Goal: Task Accomplishment & Management: Use online tool/utility

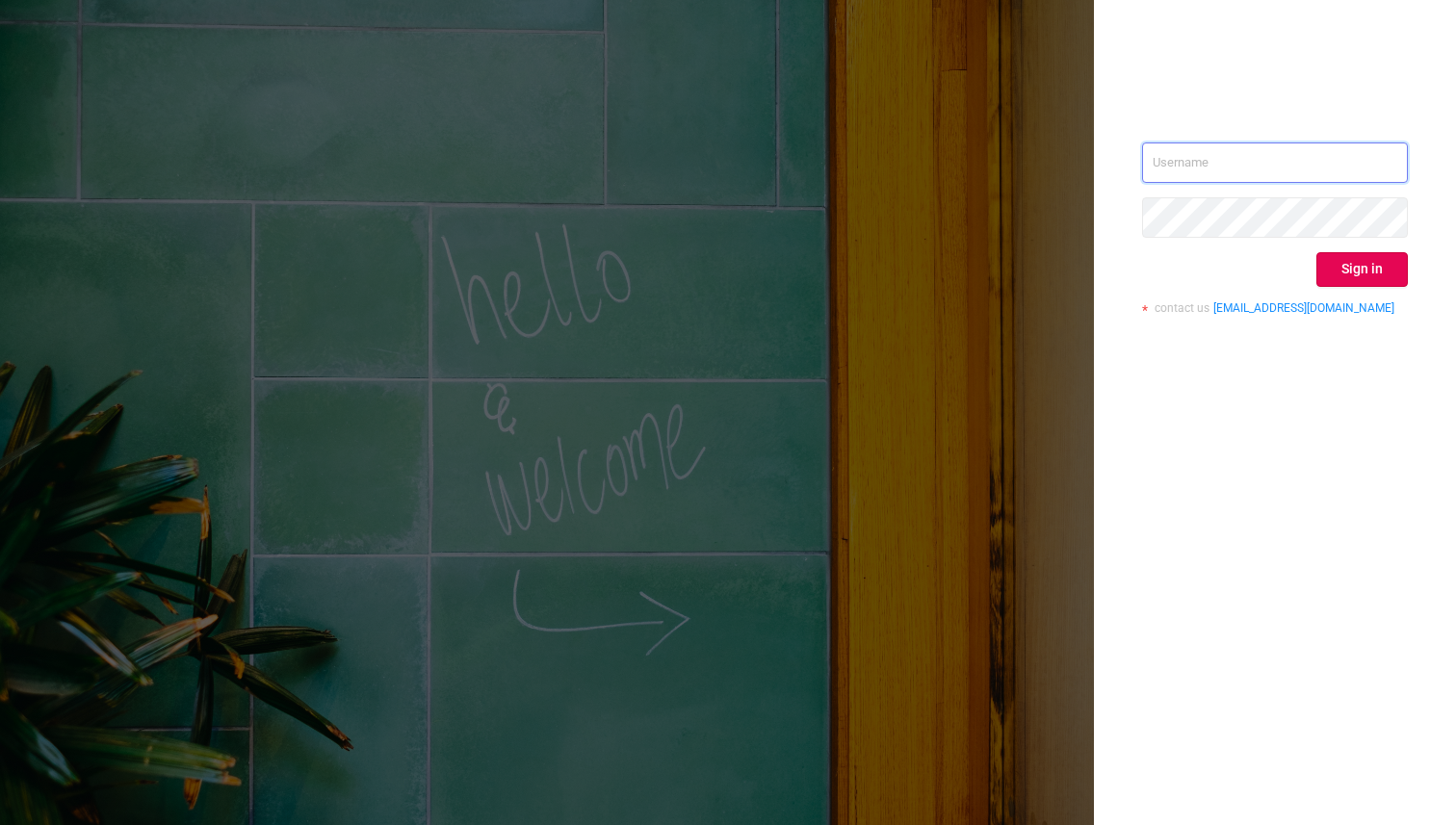
click at [1236, 176] on input "text" at bounding box center [1274, 162] width 266 height 40
type input "[EMAIL_ADDRESS][DOMAIN_NAME]"
click at [1353, 278] on button "Sign in" at bounding box center [1362, 269] width 91 height 34
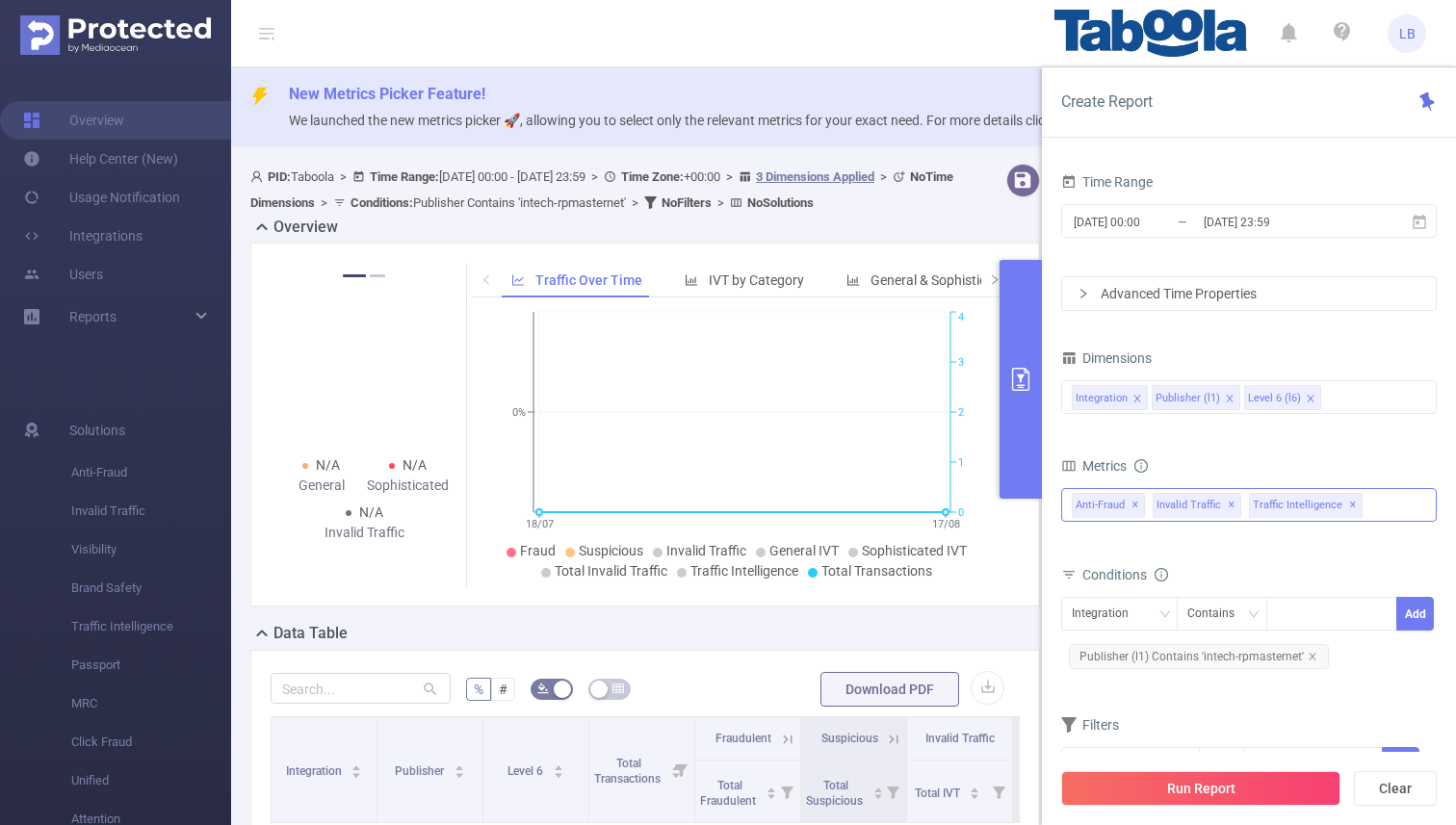
click at [1349, 505] on span "✕" at bounding box center [1353, 505] width 8 height 24
click at [1227, 504] on span "✕" at bounding box center [1231, 505] width 8 height 24
click at [1224, 501] on div "Anti-Fraud ✕" at bounding box center [1248, 505] width 376 height 33
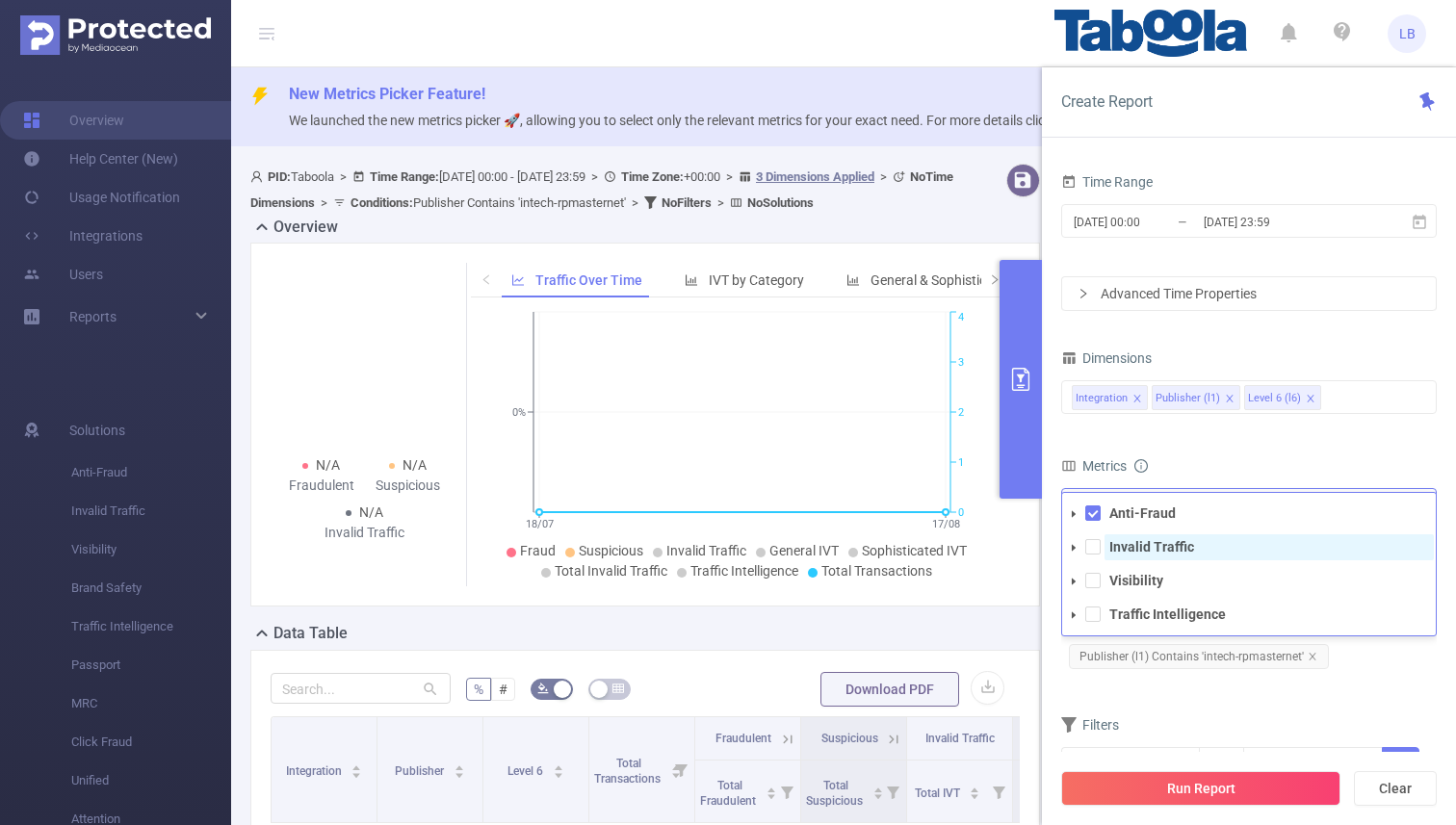
click at [1141, 556] on span "Invalid Traffic" at bounding box center [1270, 547] width 330 height 26
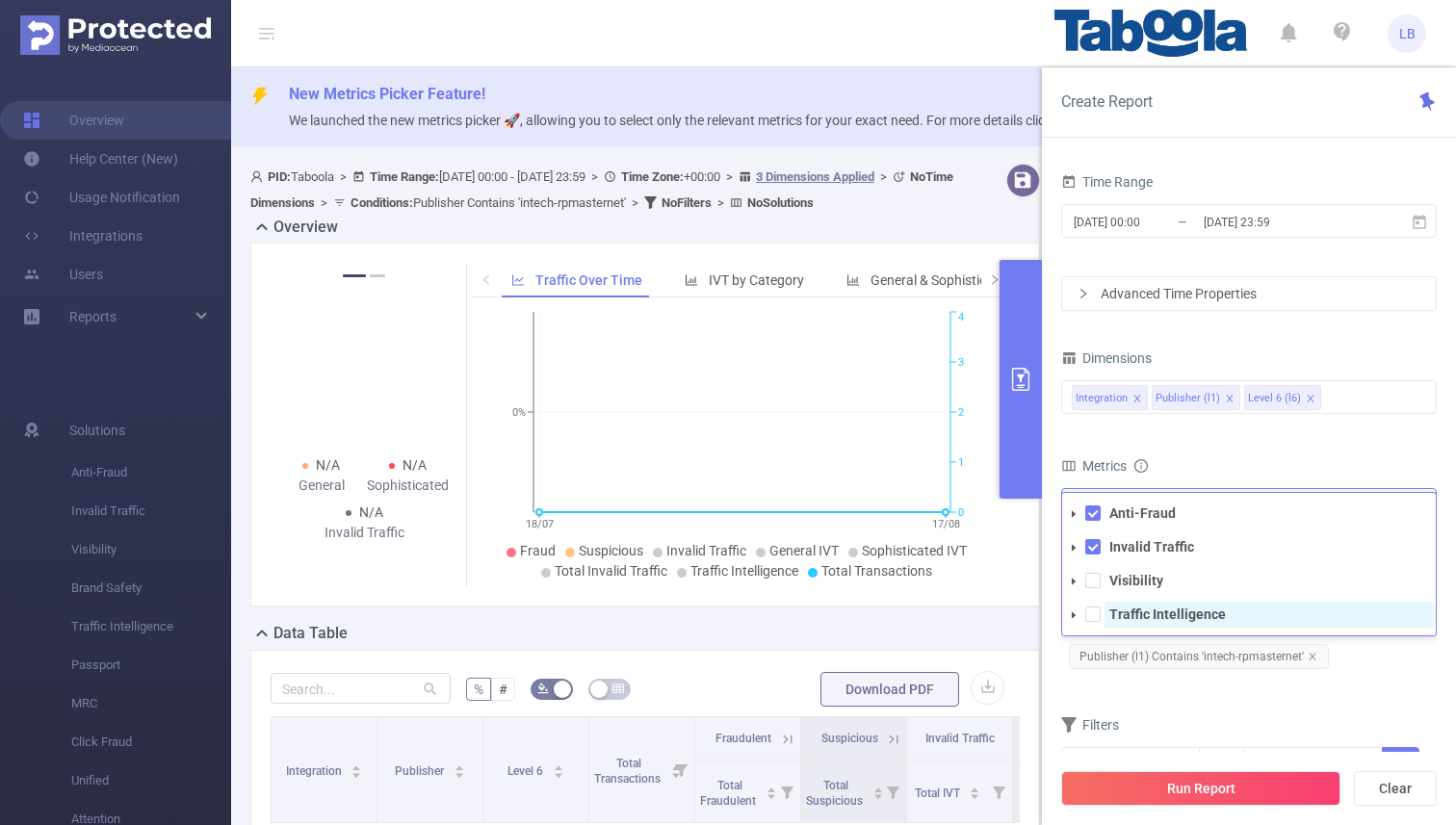
click at [1142, 607] on strong "Traffic Intelligence" at bounding box center [1168, 614] width 117 height 16
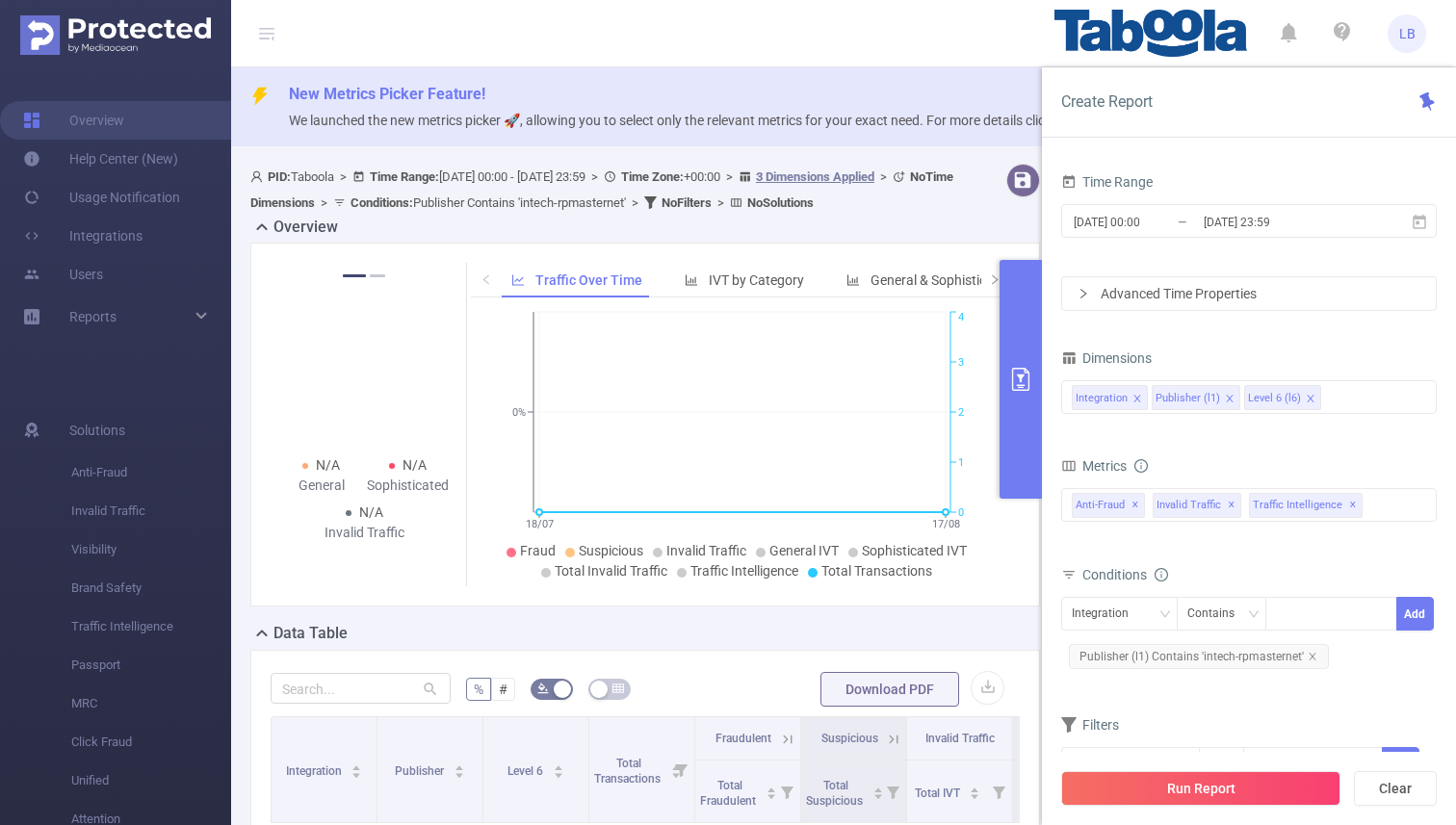
click at [1252, 460] on div "Metrics" at bounding box center [1248, 468] width 376 height 31
click at [1315, 653] on span "Publisher (l1) Contains 'intech-rpmasternet'" at bounding box center [1198, 657] width 260 height 26
click at [1308, 653] on icon "icon: close" at bounding box center [1313, 656] width 10 height 10
click at [1135, 600] on div "Integration" at bounding box center [1107, 613] width 71 height 31
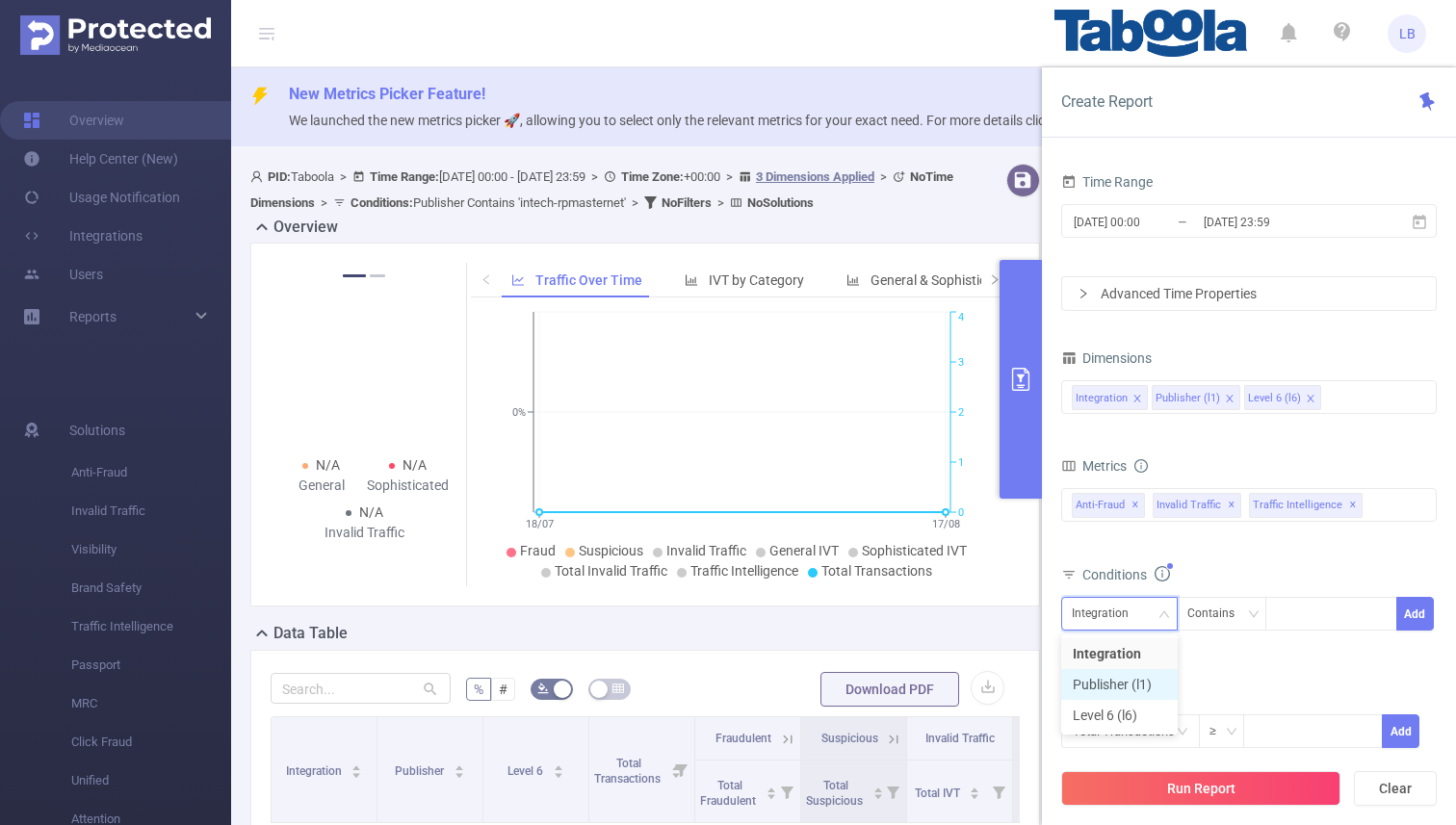
click at [1114, 678] on li "Publisher (l1)" at bounding box center [1118, 684] width 117 height 30
click at [1305, 624] on div at bounding box center [1330, 613] width 111 height 31
paste input "fillmora"
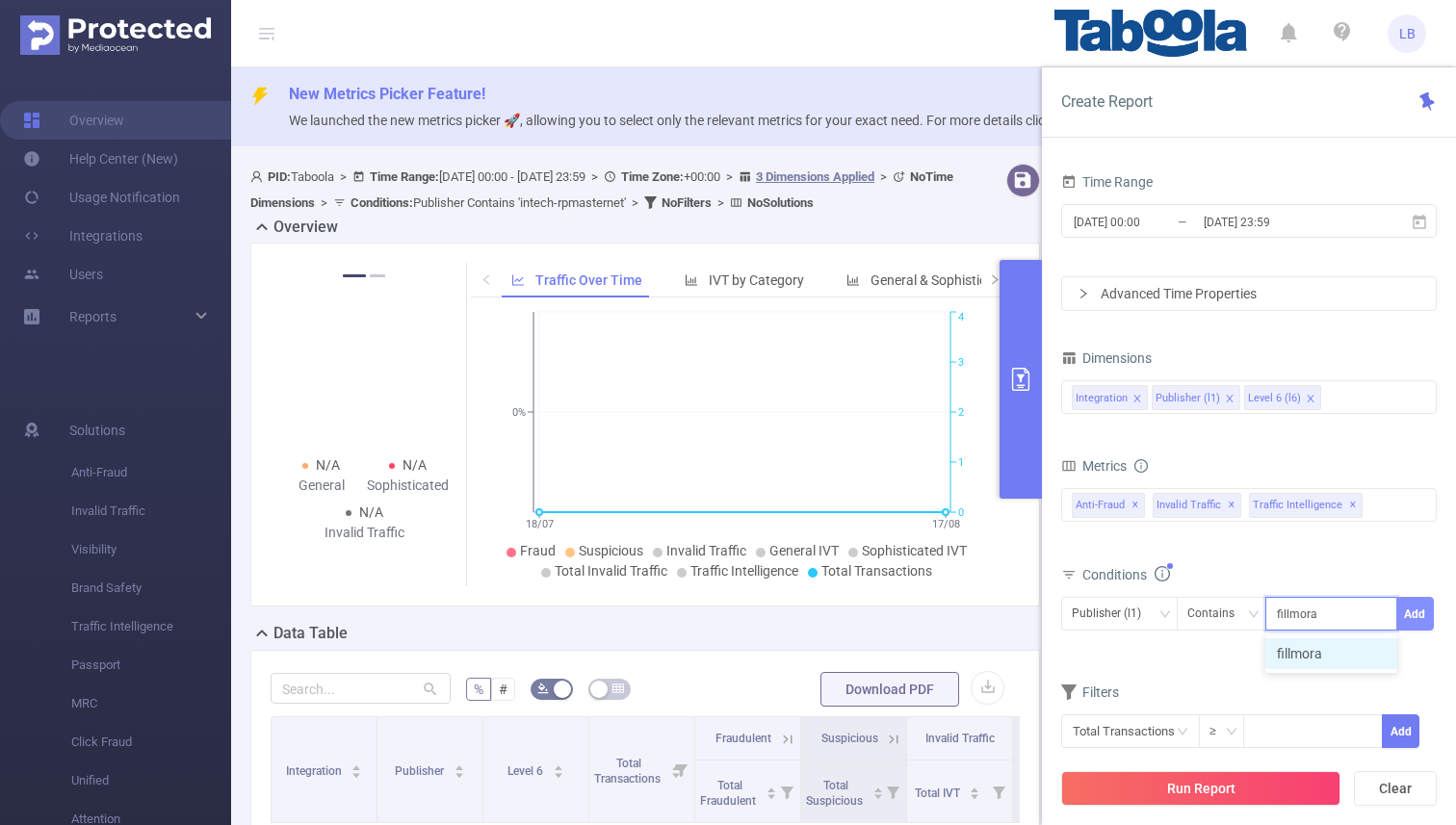
type input "fillmora"
click at [1415, 607] on button "Add" at bounding box center [1415, 613] width 37 height 33
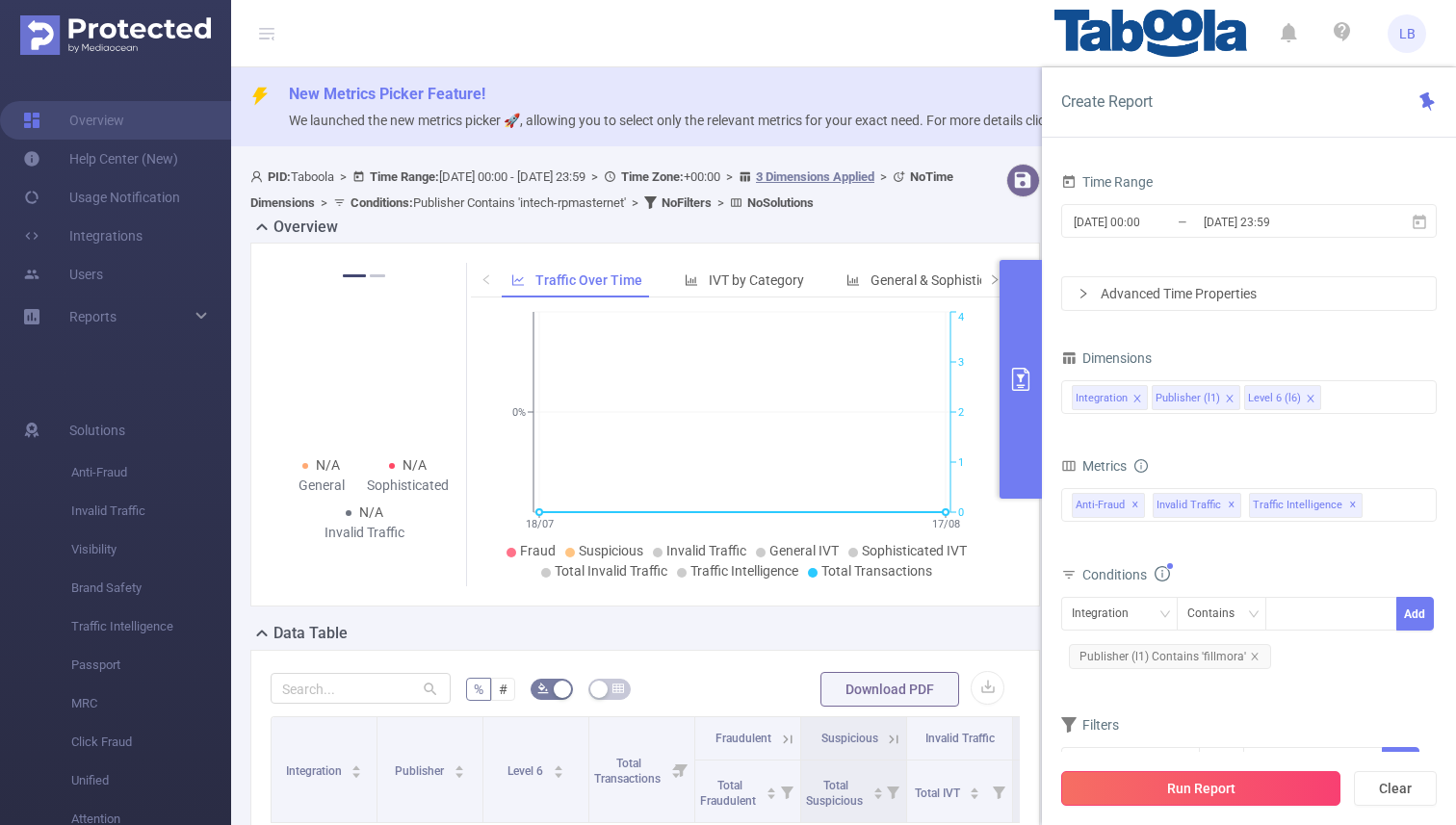
click at [1190, 783] on button "Run Report" at bounding box center [1200, 788] width 280 height 34
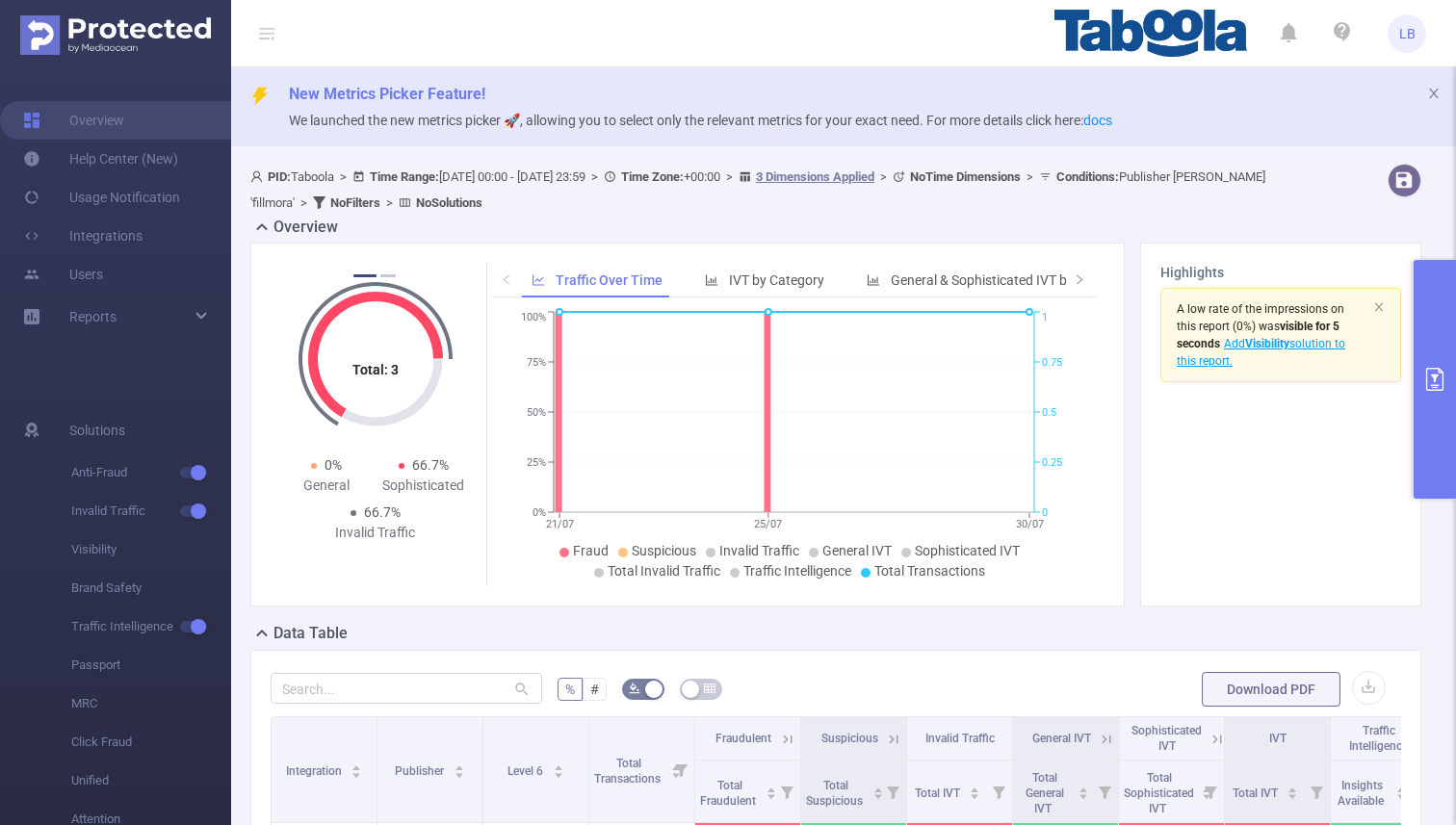
click at [1436, 354] on button "primary" at bounding box center [1434, 379] width 42 height 238
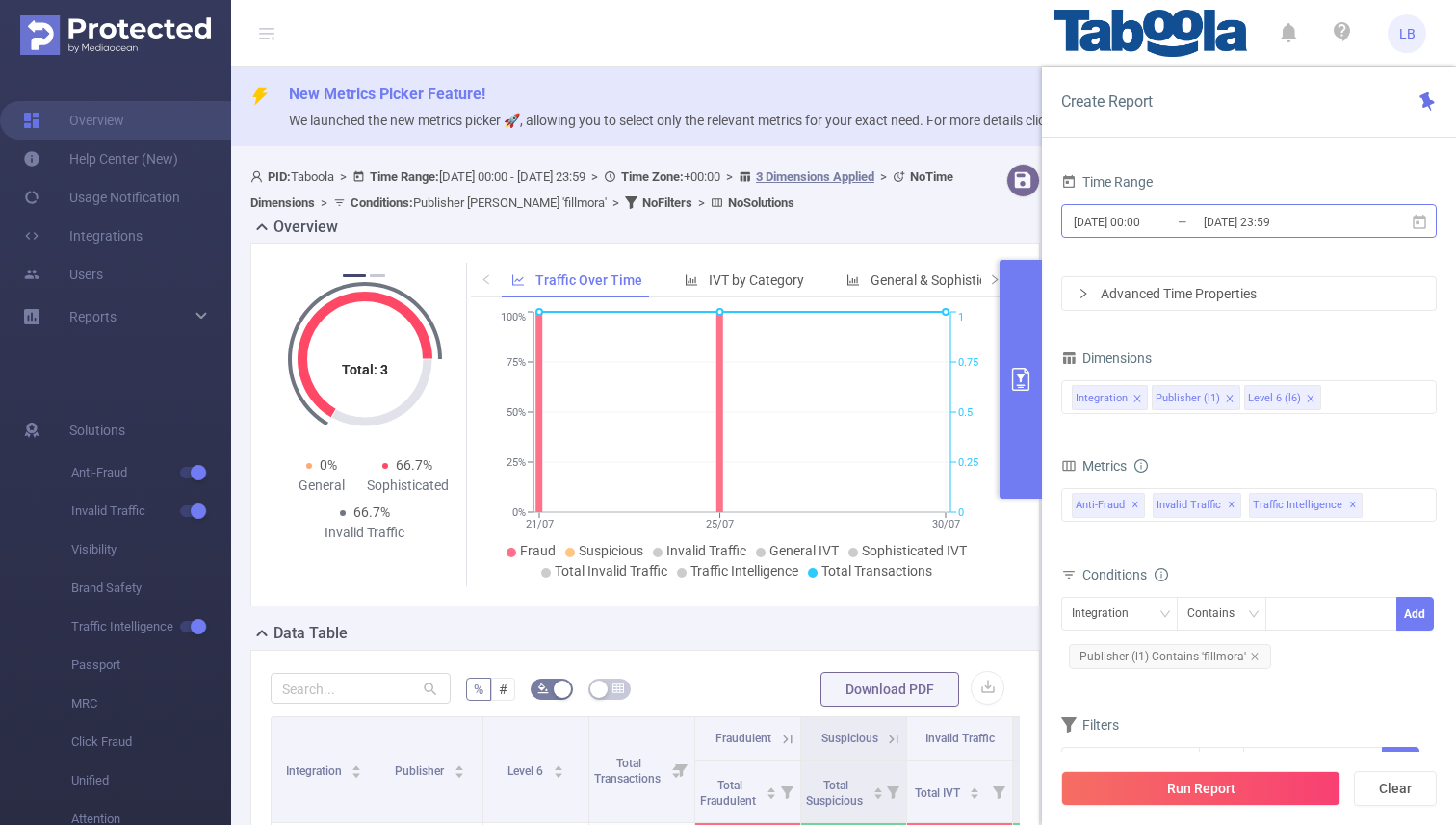
click at [1235, 225] on input "[DATE] 23:59" at bounding box center [1279, 222] width 156 height 26
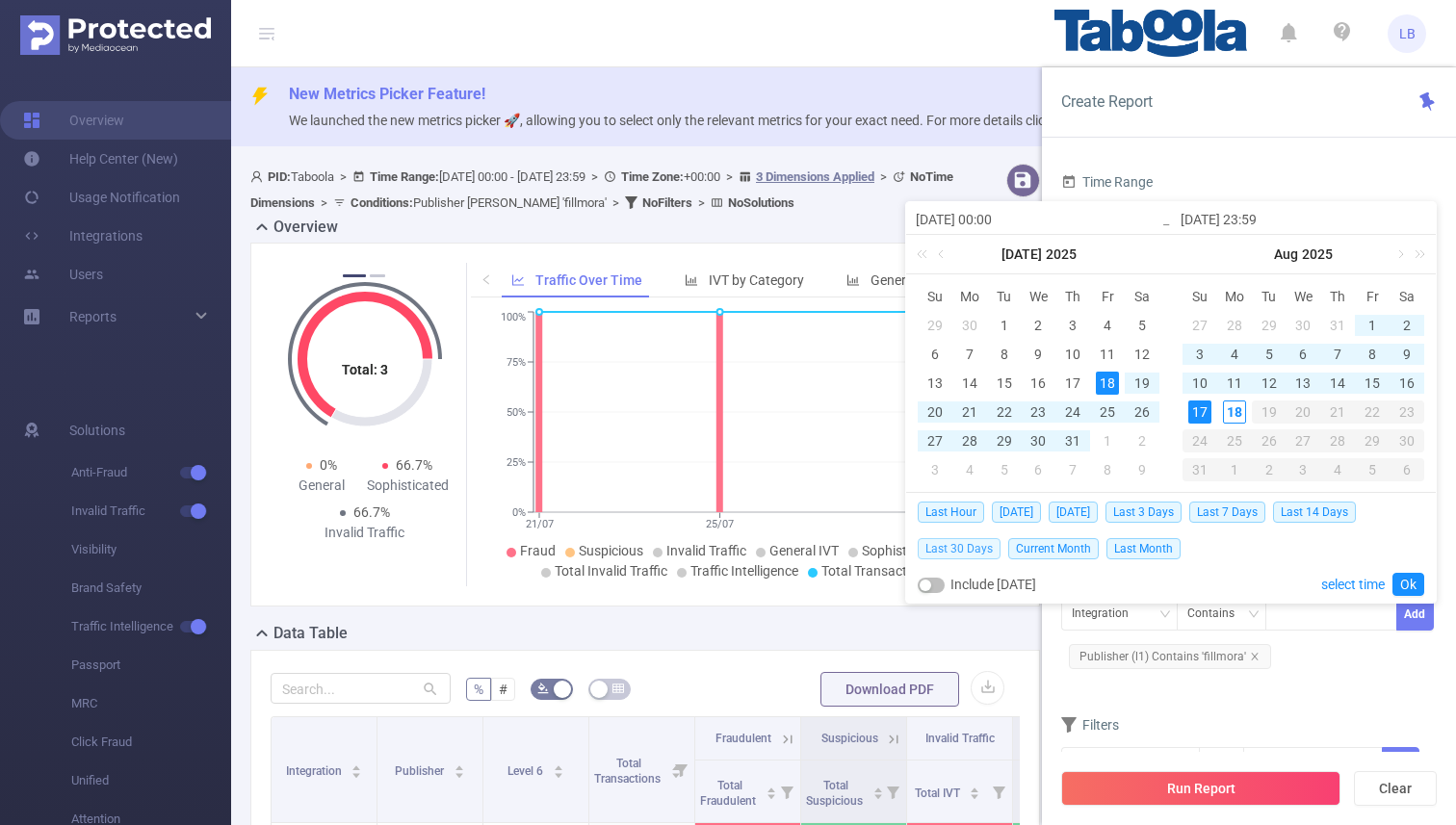
click at [979, 545] on span "Last 30 Days" at bounding box center [959, 549] width 82 height 22
type input "[DATE] 00:00"
type input "[DATE] 23:59"
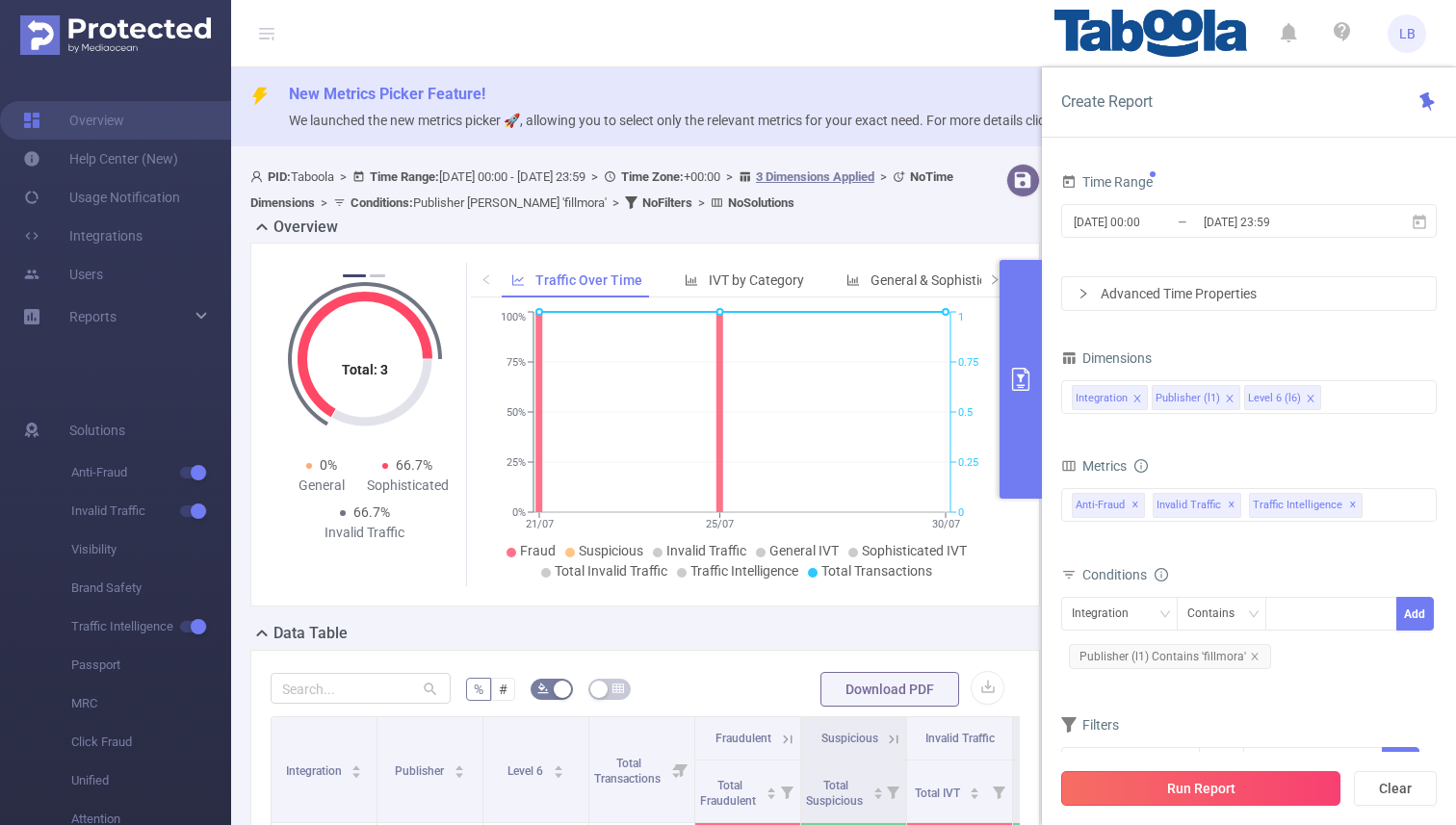
click at [1176, 786] on button "Run Report" at bounding box center [1200, 788] width 280 height 34
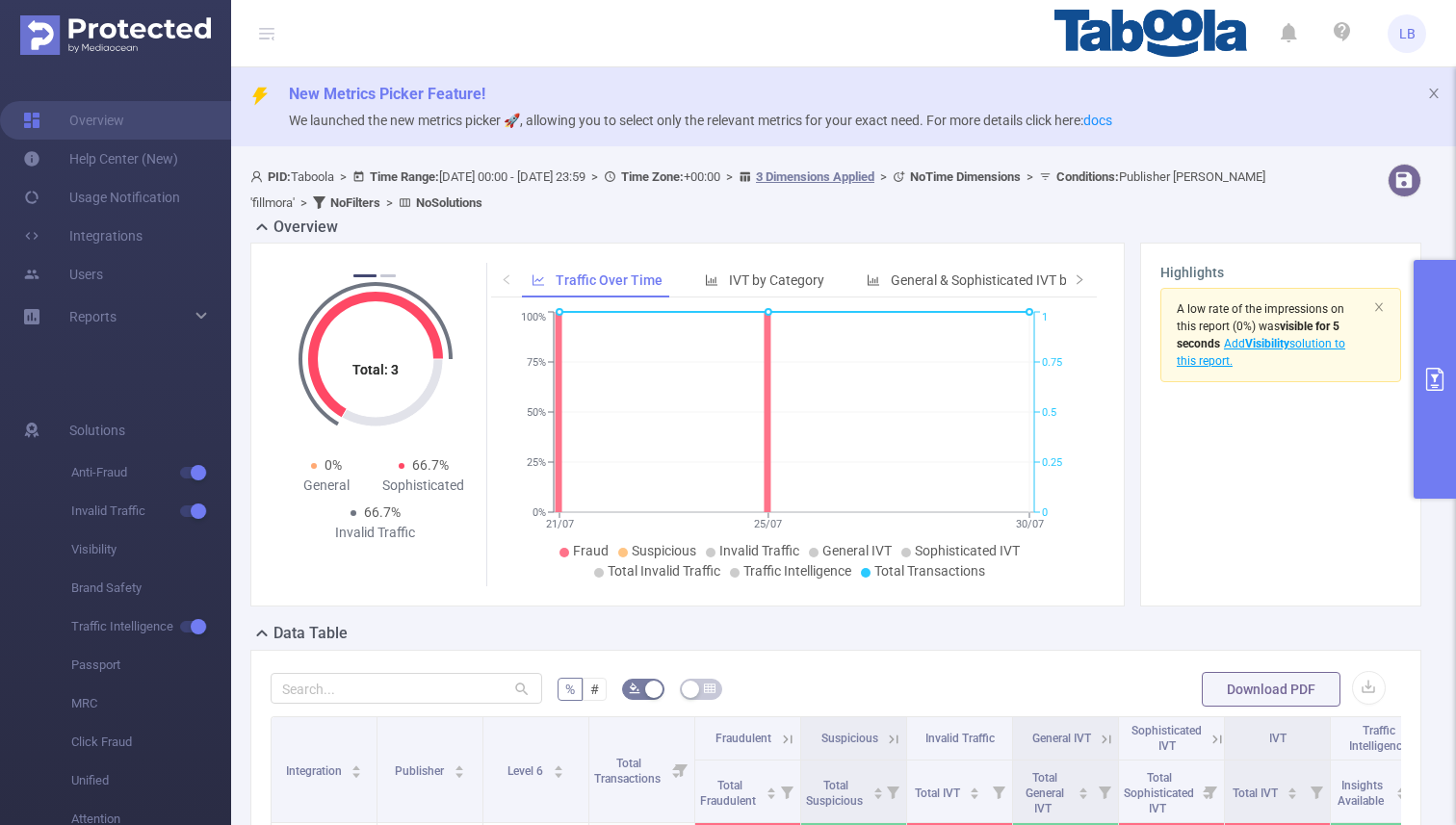
click at [1421, 358] on button "primary" at bounding box center [1434, 379] width 42 height 238
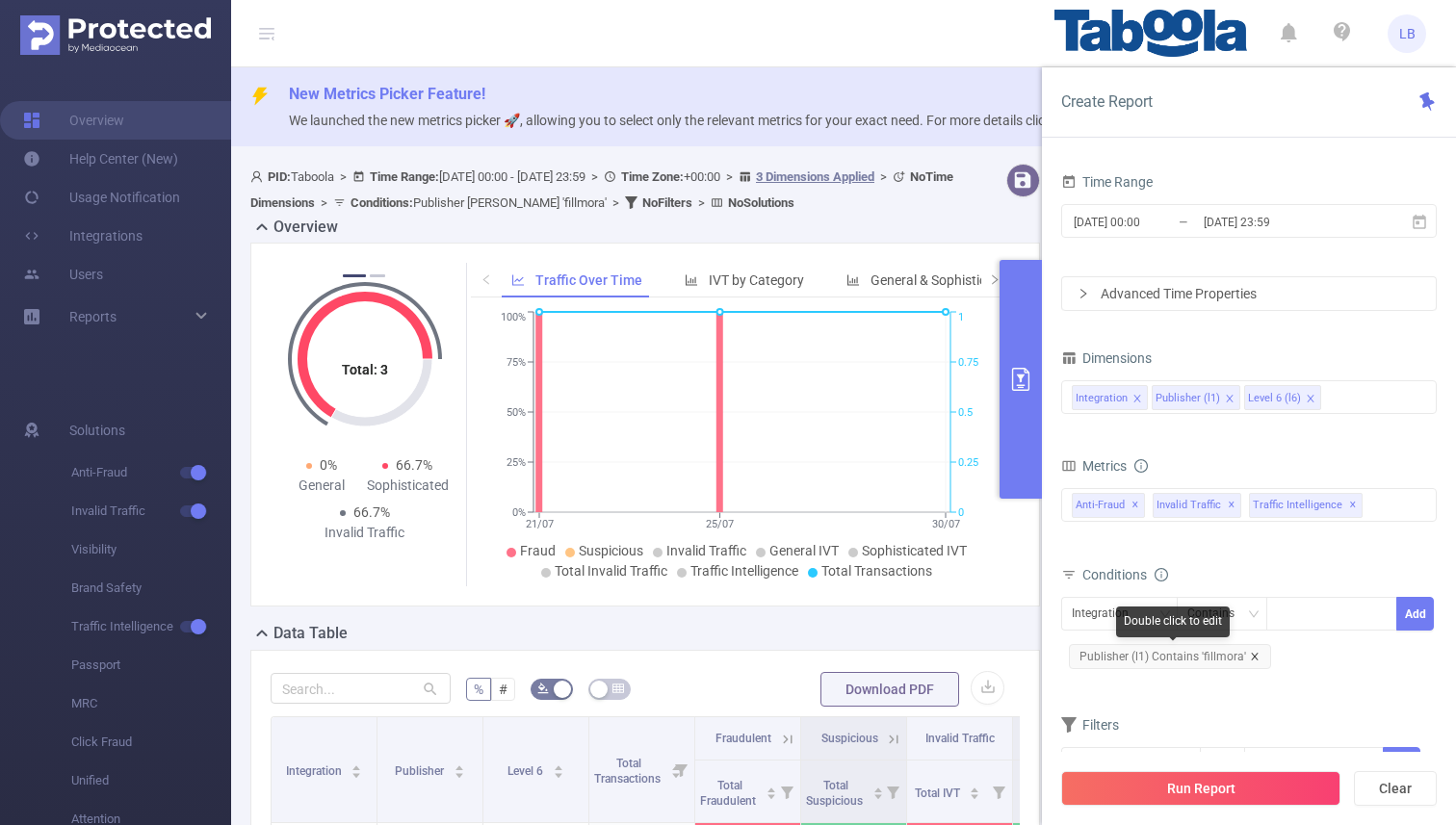
click at [1253, 651] on icon "icon: close" at bounding box center [1255, 656] width 10 height 10
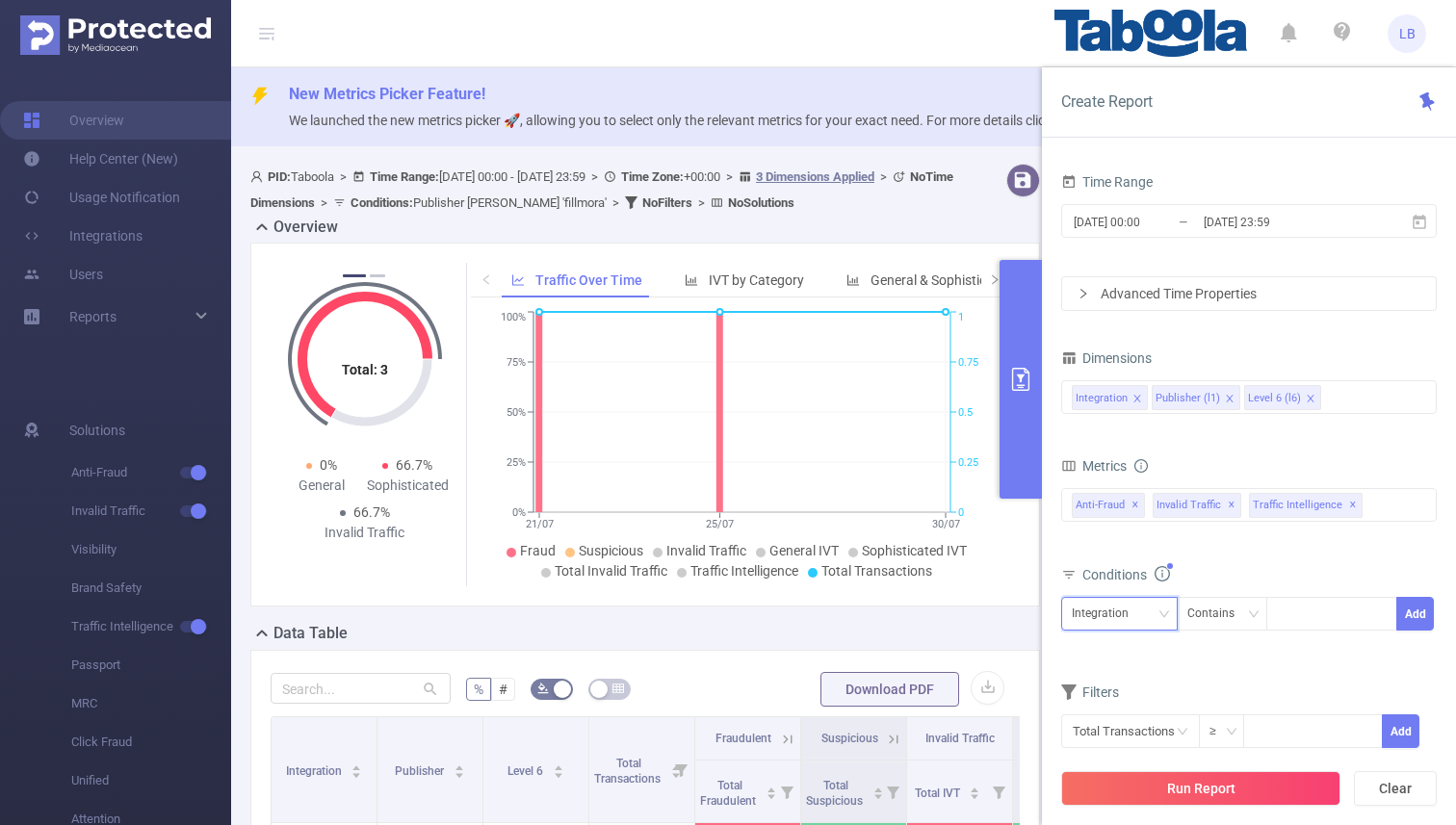
click at [1124, 621] on div "Integration" at bounding box center [1107, 613] width 71 height 31
click at [1124, 682] on li "Publisher (l1)" at bounding box center [1118, 684] width 117 height 30
click at [1286, 625] on div at bounding box center [1330, 613] width 111 height 31
paste input "intech-rpmasternet"
type input "intech-rpmasternet"
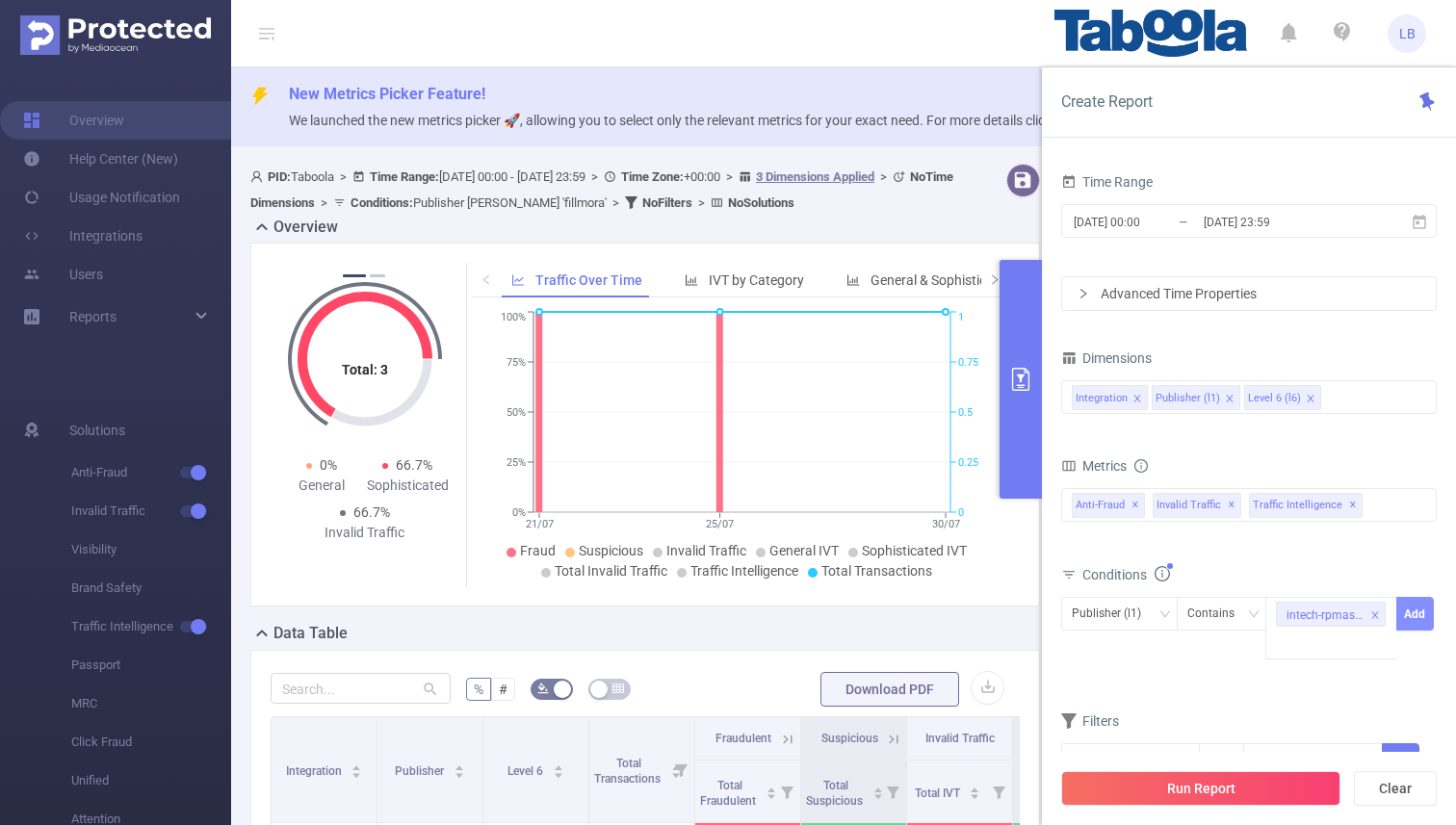
click at [1413, 617] on button "Add" at bounding box center [1415, 613] width 37 height 33
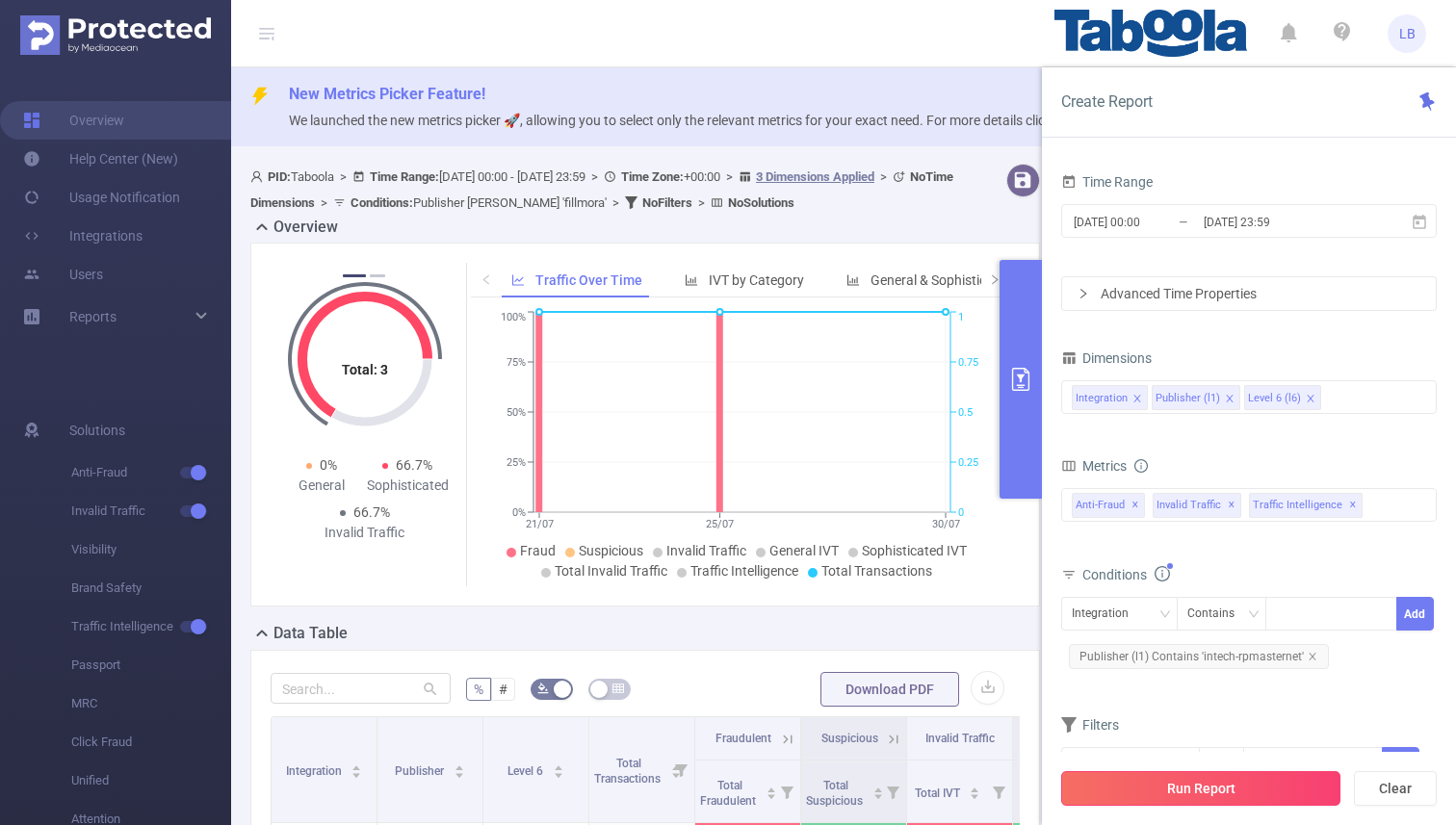
click at [1217, 772] on button "Run Report" at bounding box center [1200, 788] width 280 height 34
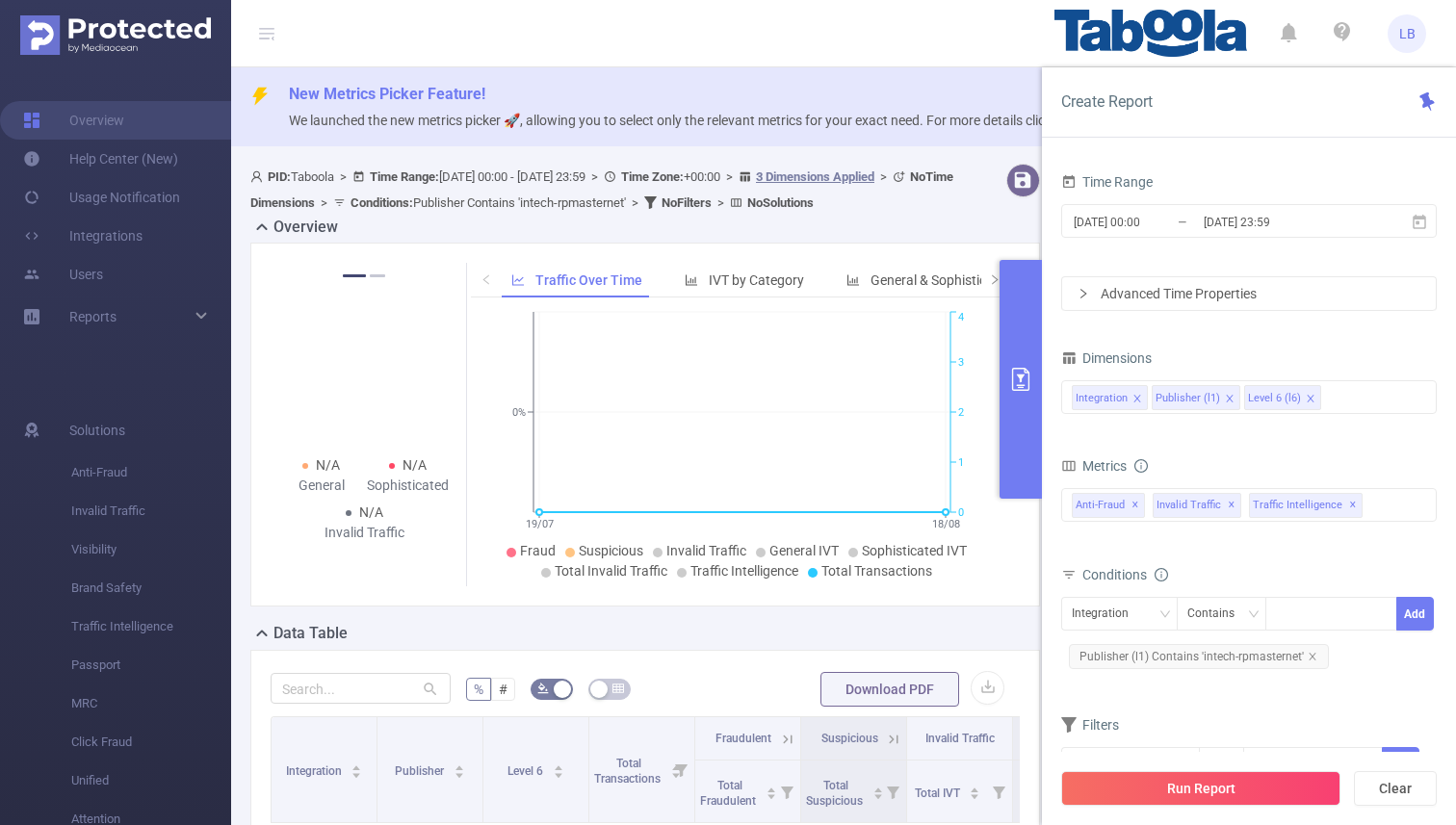
click at [1009, 354] on button "primary" at bounding box center [1020, 379] width 42 height 238
